Goal: Transaction & Acquisition: Purchase product/service

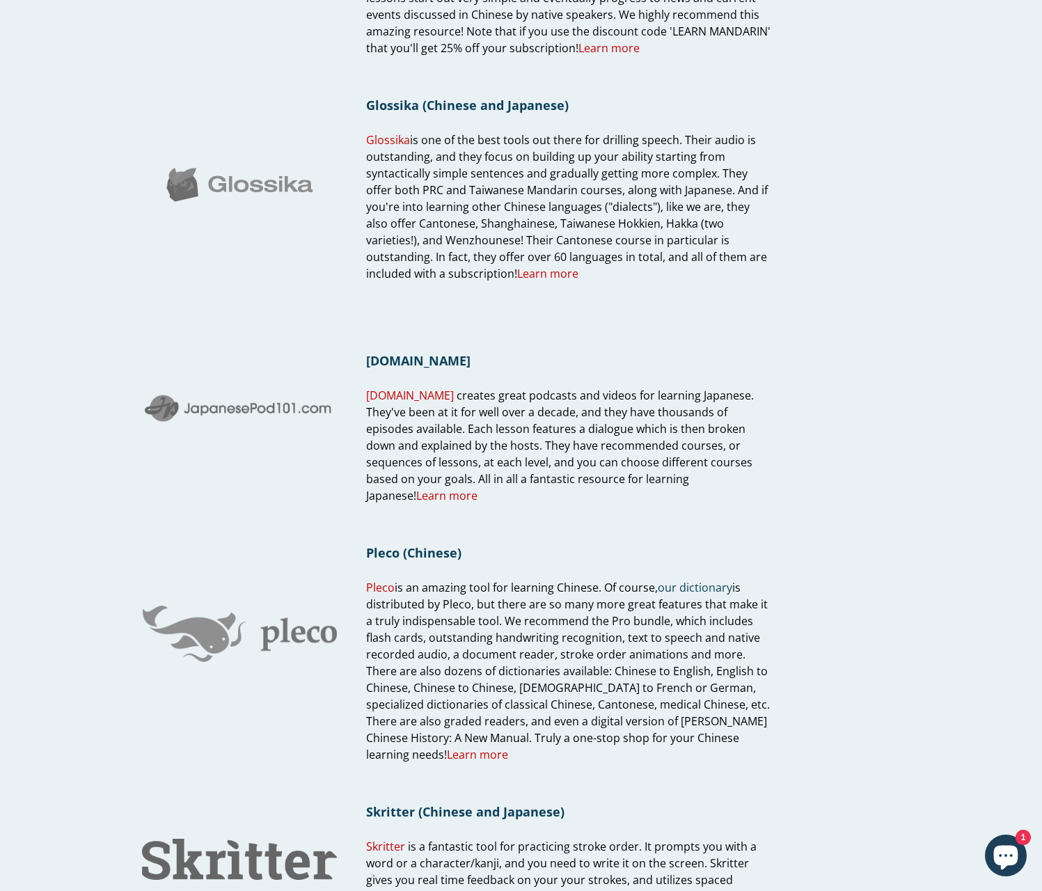
scroll to position [891, 0]
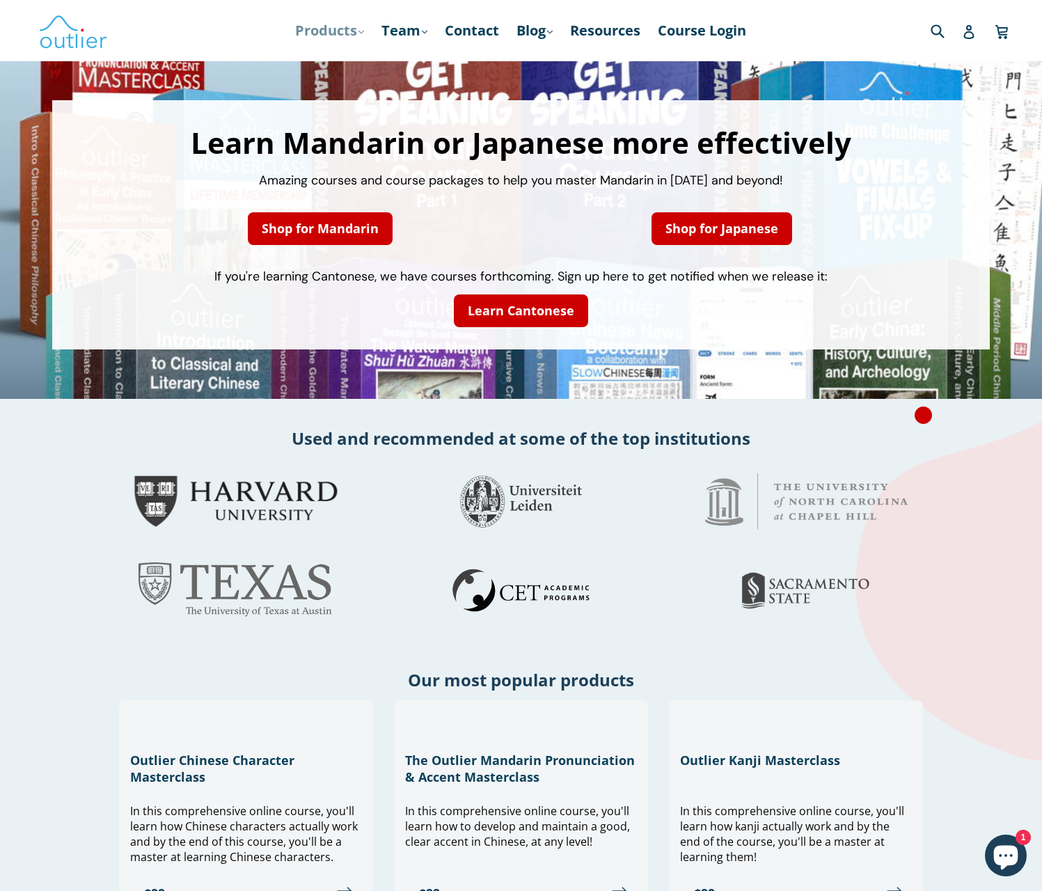
click at [320, 31] on link "Products .cls-1{fill:#231f20} expand" at bounding box center [329, 30] width 83 height 25
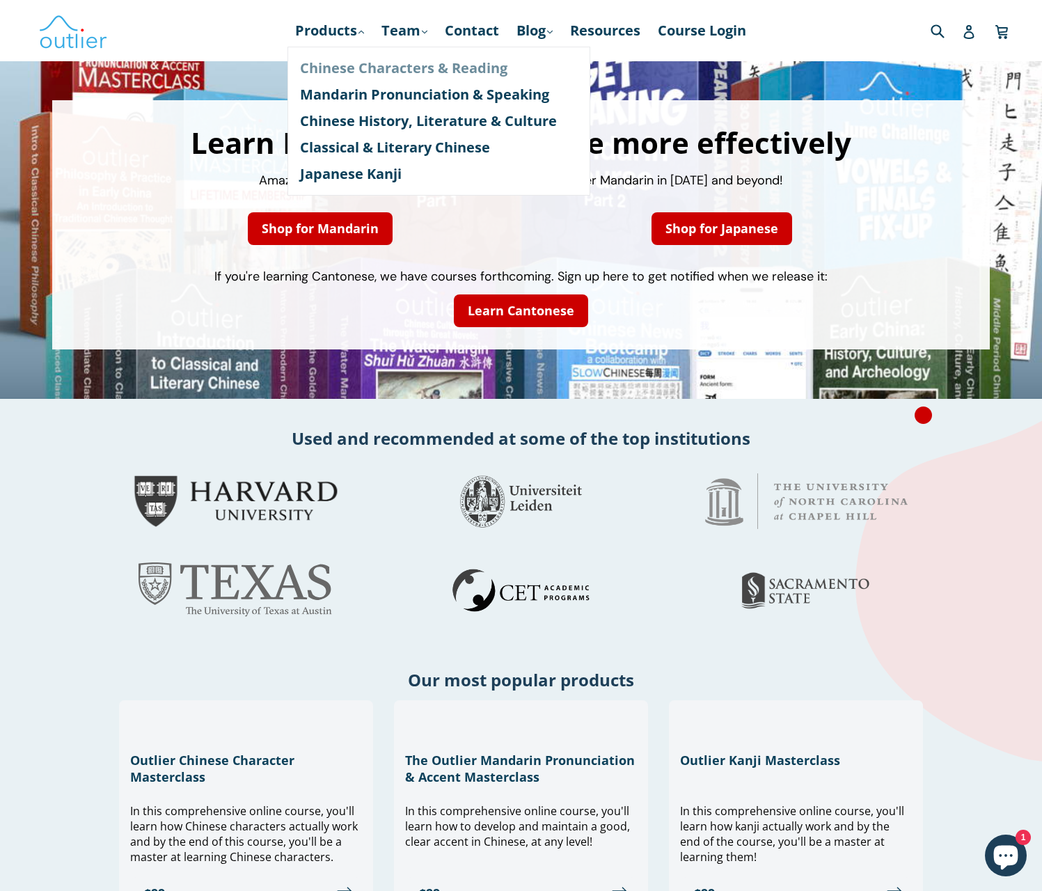
click at [414, 68] on link "Chinese Characters & Reading" at bounding box center [439, 68] width 278 height 26
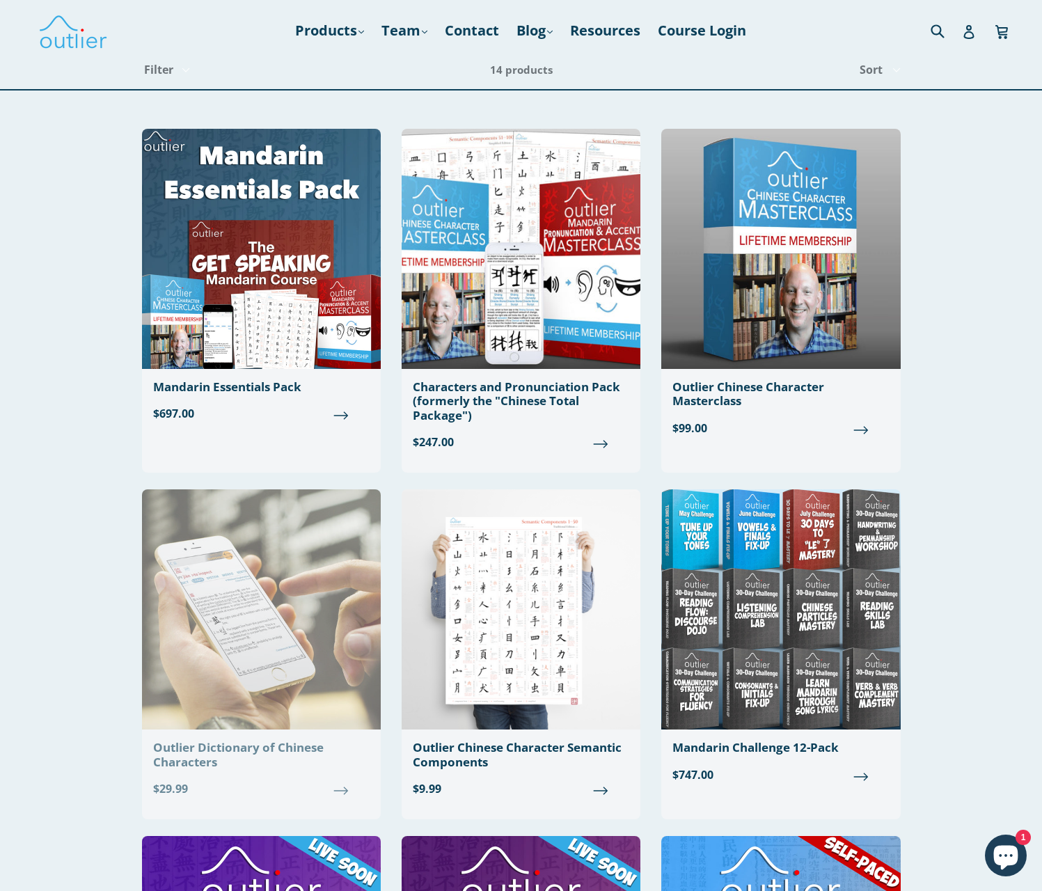
click at [153, 505] on img at bounding box center [261, 610] width 239 height 240
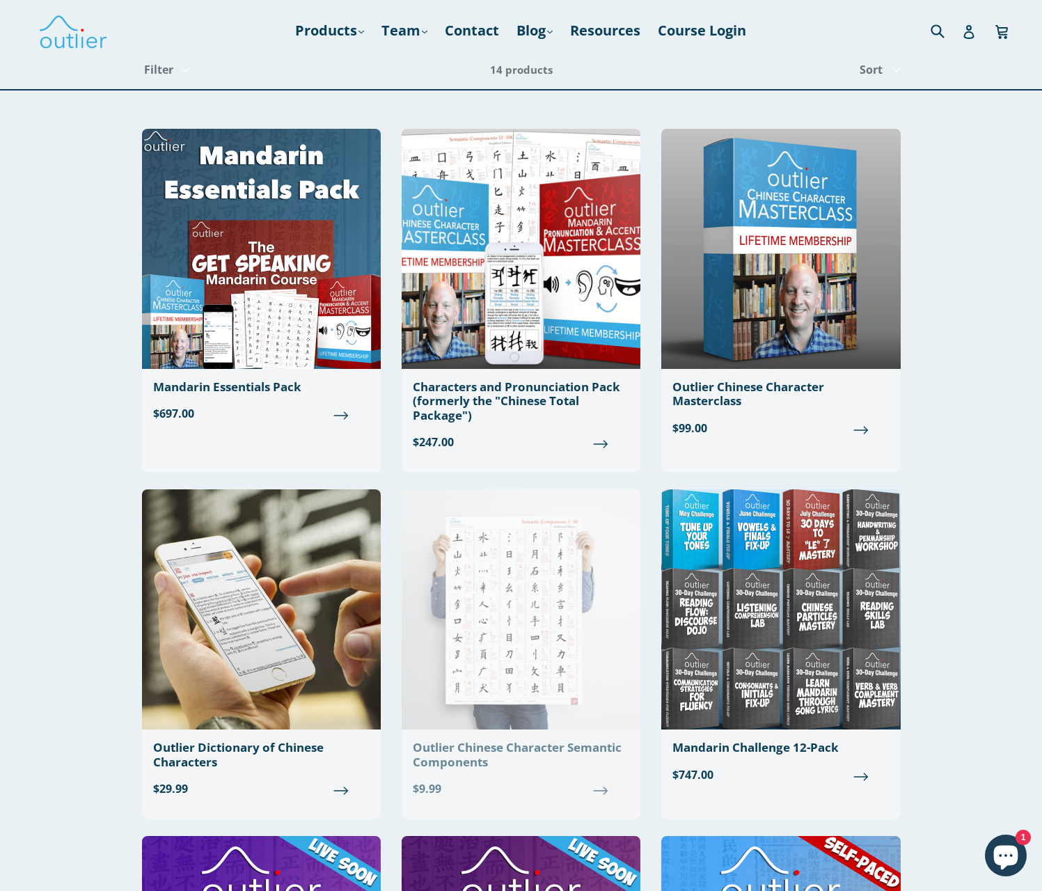
click at [617, 505] on img at bounding box center [521, 610] width 239 height 240
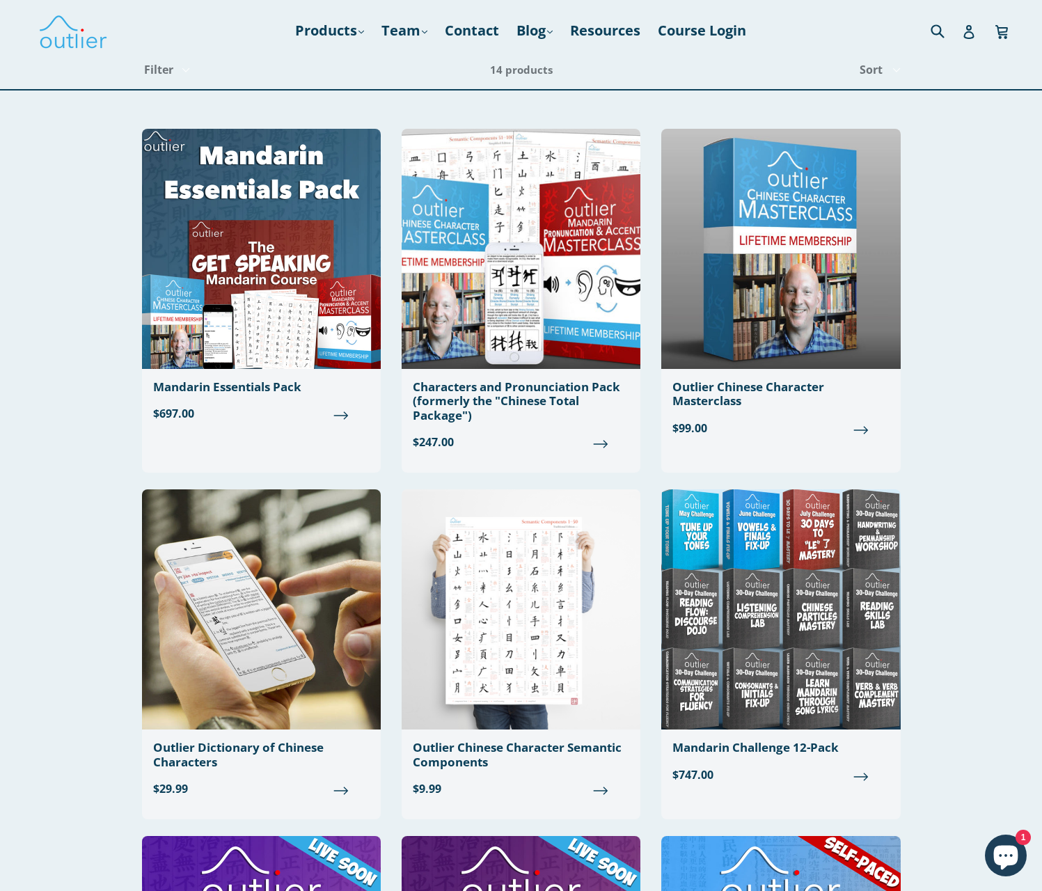
scroll to position [446, 0]
